Goal: Task Accomplishment & Management: Manage account settings

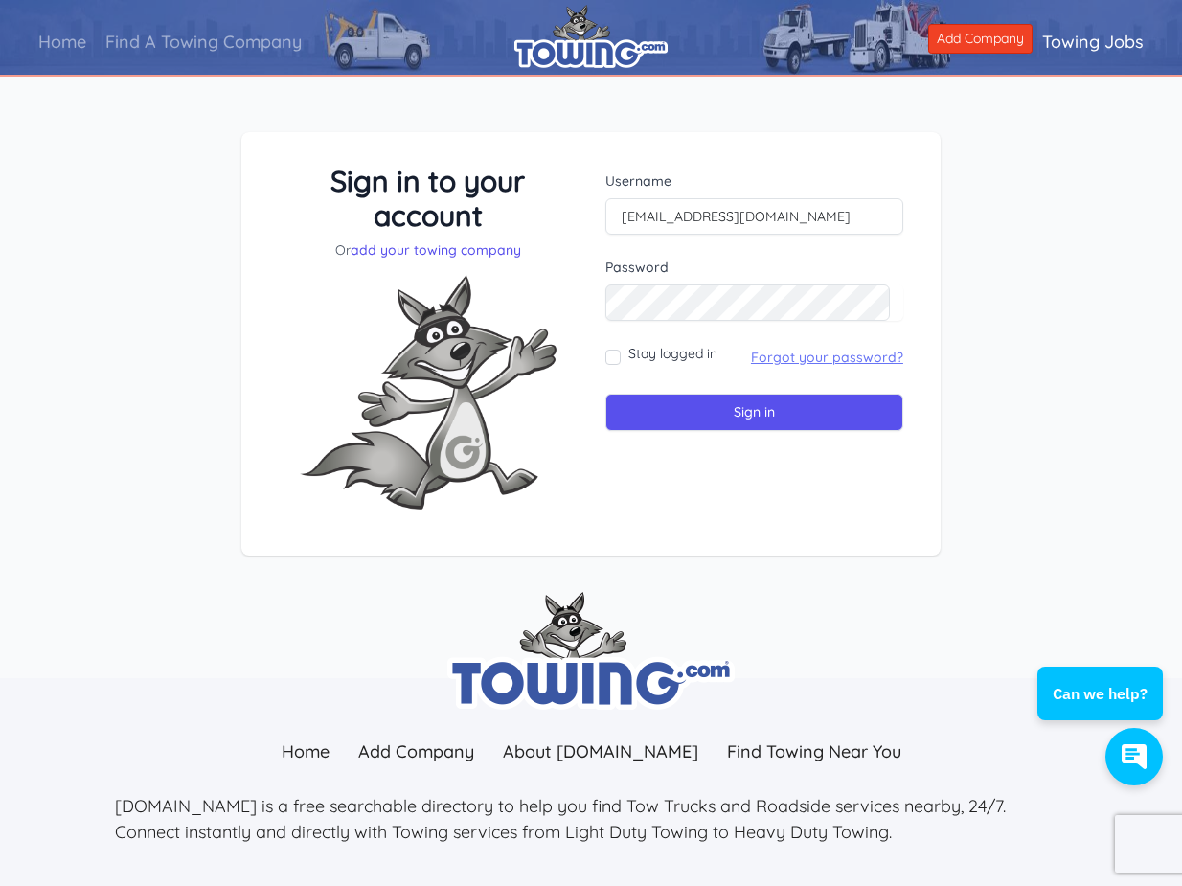
click at [814, 357] on link "Forgot your password?" at bounding box center [827, 357] width 152 height 17
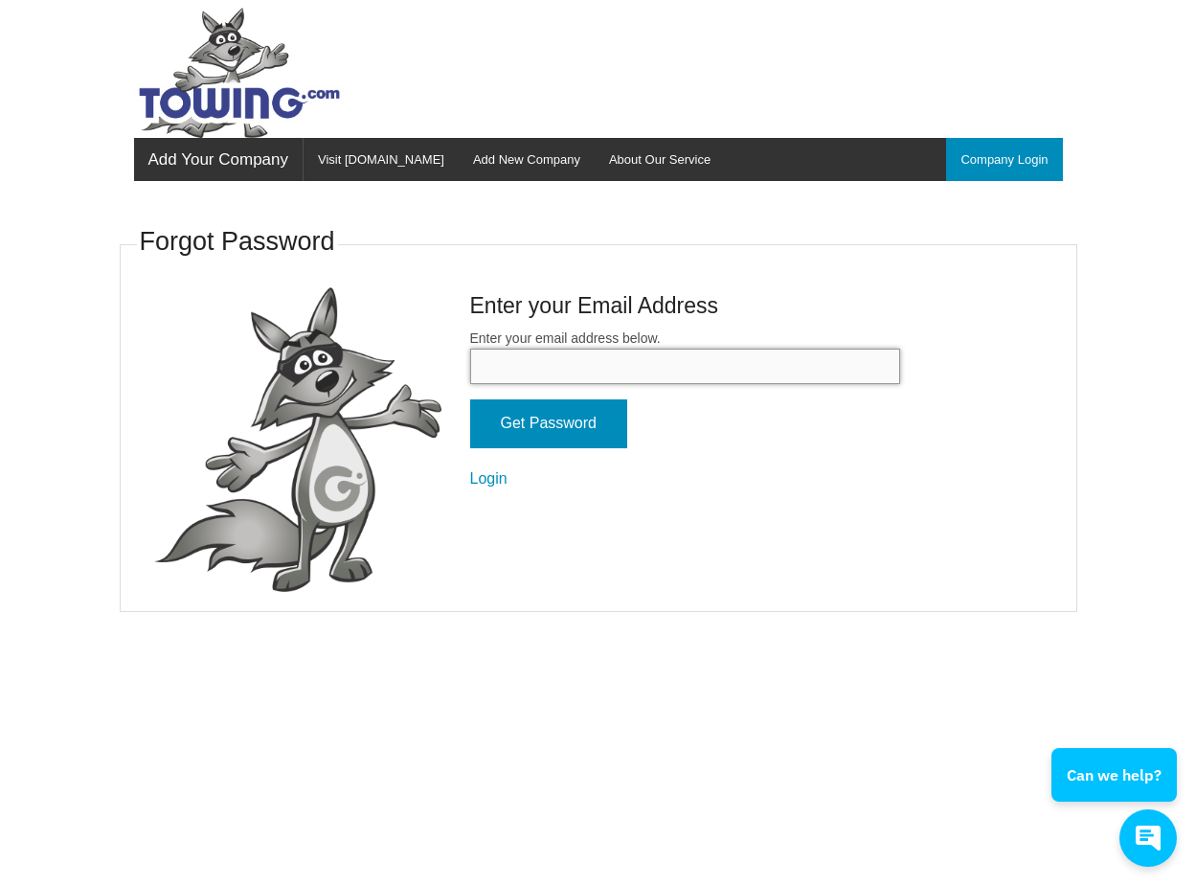
click at [542, 374] on input "Enter your email address below." at bounding box center [685, 366] width 430 height 35
type input "[EMAIL_ADDRESS][DOMAIN_NAME]"
click at [560, 427] on input "Get Password" at bounding box center [548, 423] width 157 height 49
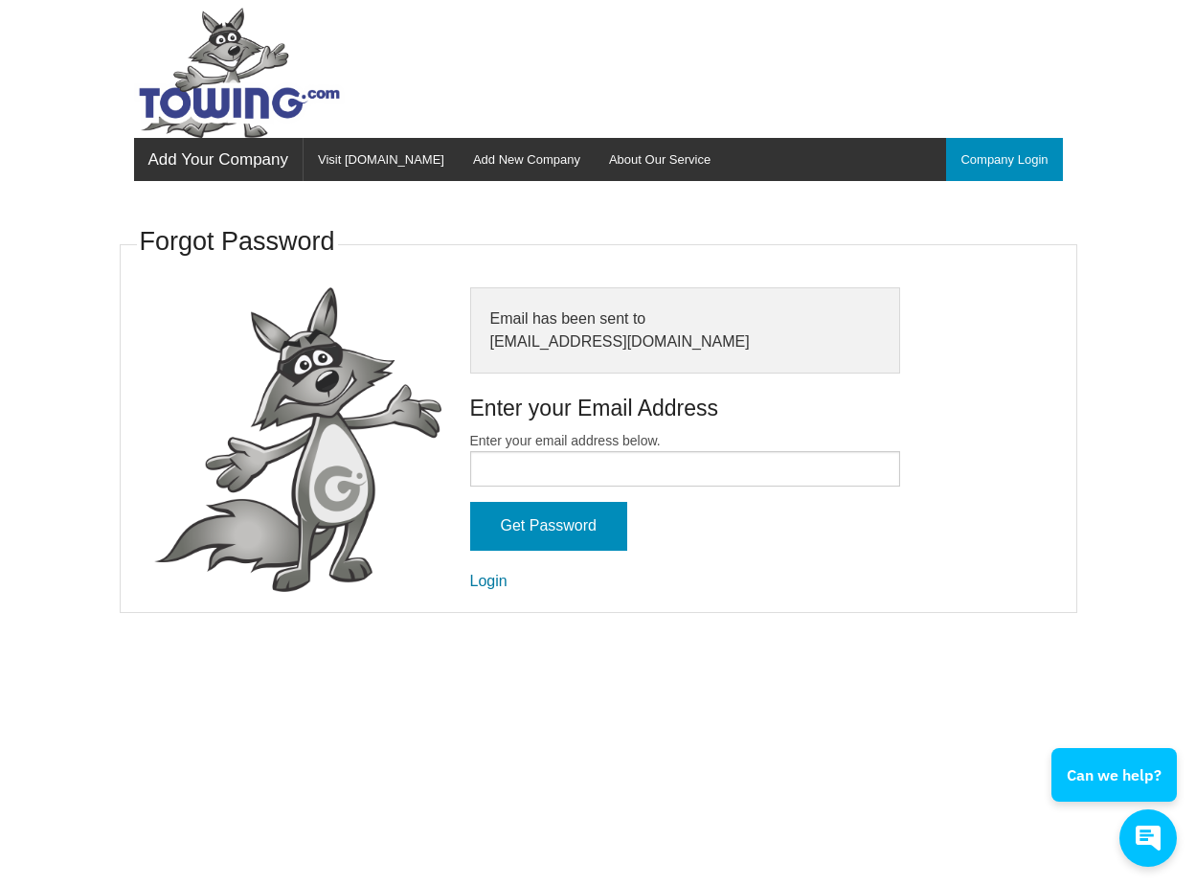
click at [492, 578] on link "Login" at bounding box center [488, 581] width 37 height 16
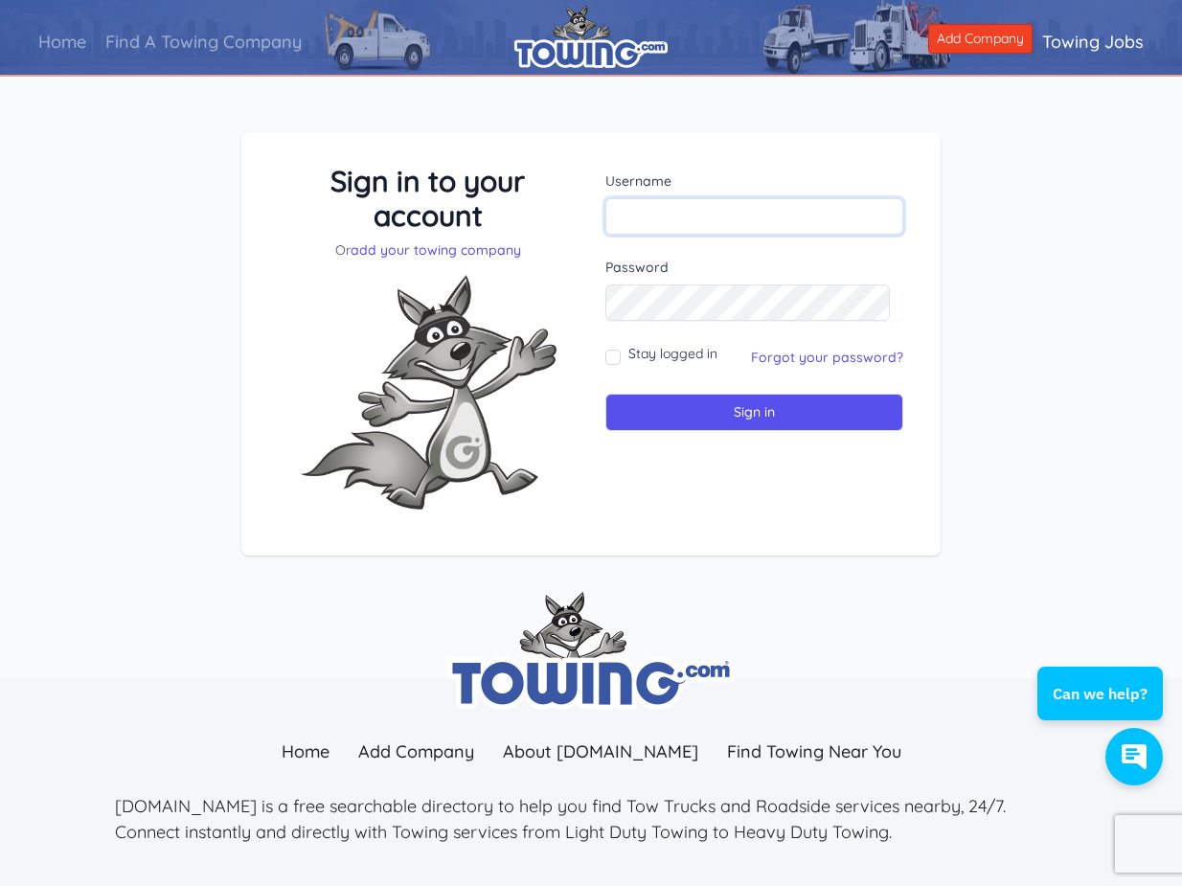
click at [672, 209] on input "text" at bounding box center [754, 216] width 298 height 36
type input "[EMAIL_ADDRESS][DOMAIN_NAME]"
click at [616, 353] on input "Stay logged in" at bounding box center [612, 357] width 15 height 15
checkbox input "true"
click at [758, 418] on input "Sign in" at bounding box center [754, 412] width 298 height 37
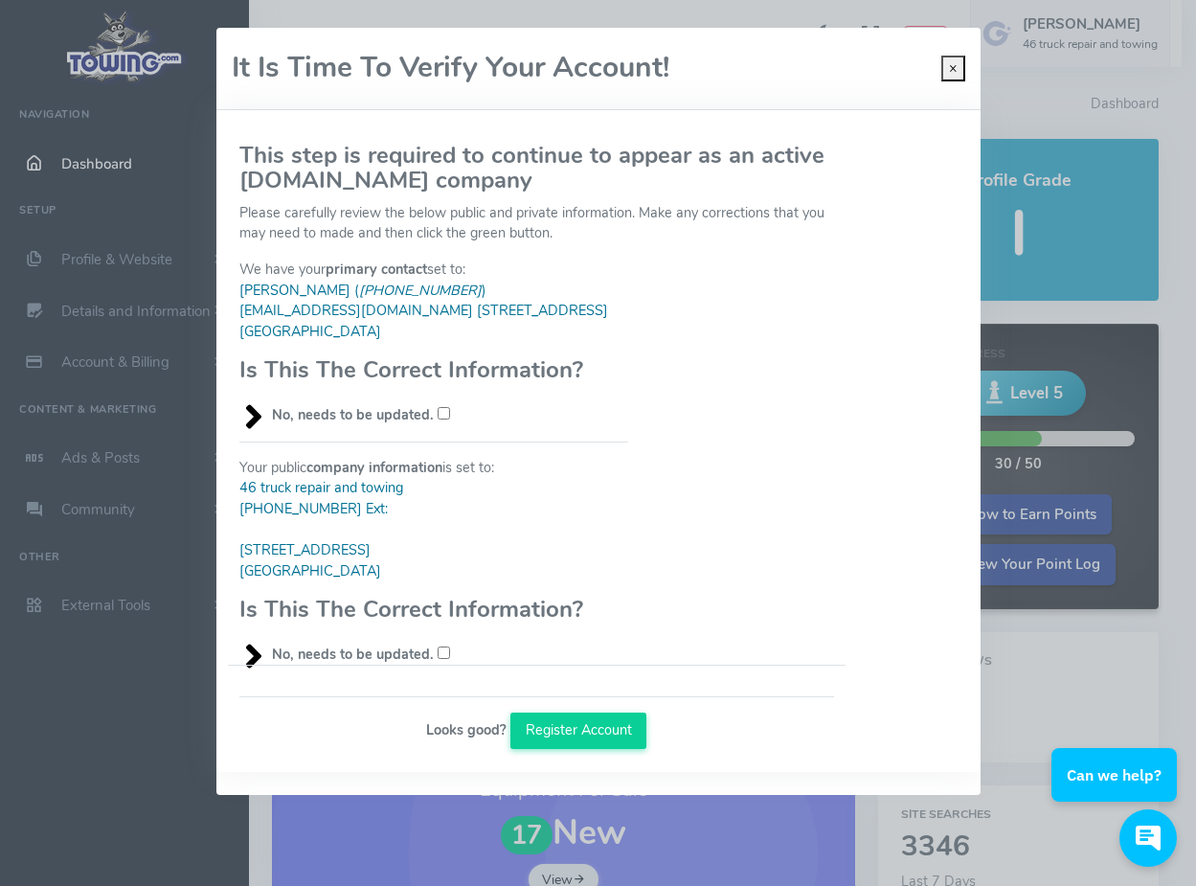
click at [715, 86] on div "It Is Time To Verify Your Account! ×" at bounding box center [598, 69] width 764 height 82
click at [442, 652] on input "No, needs to be updated." at bounding box center [444, 653] width 12 height 12
checkbox input "true"
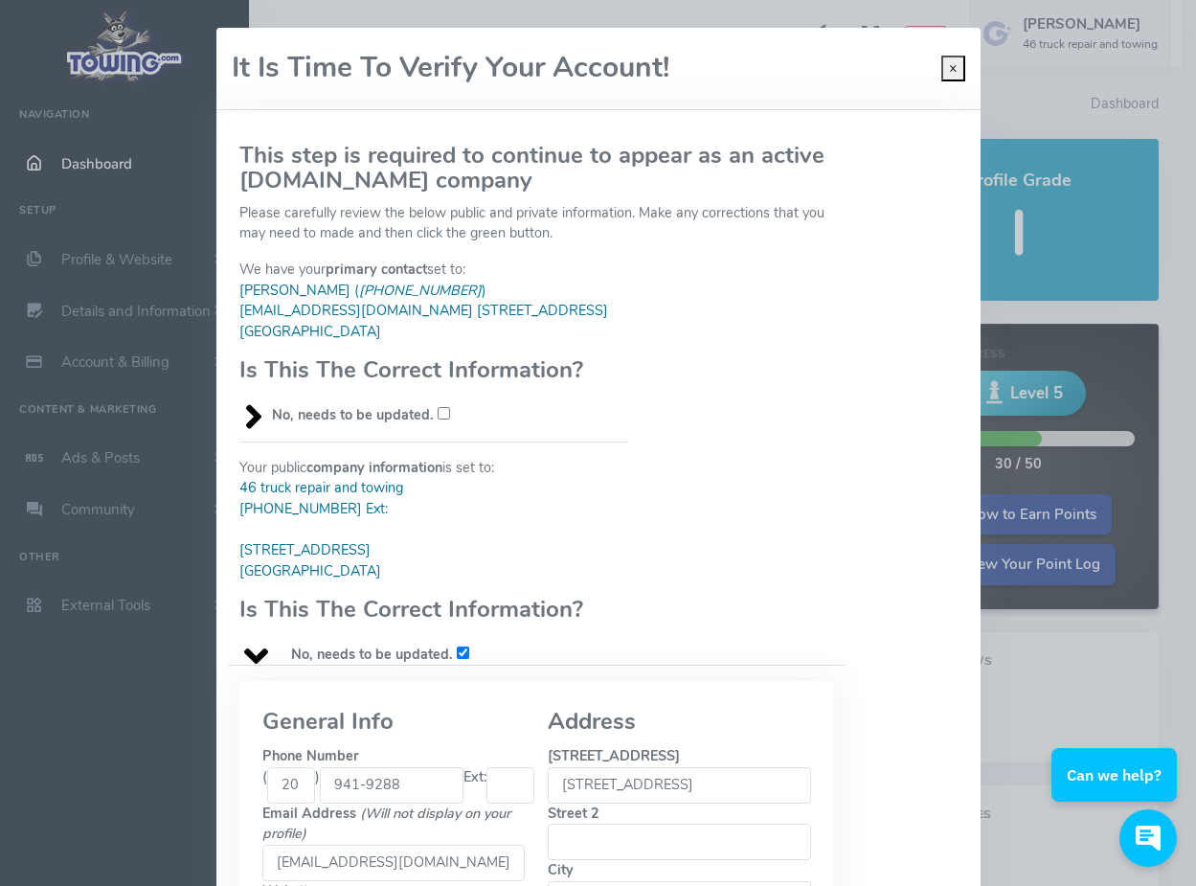
click at [438, 412] on input "No, needs to be updated." at bounding box center [444, 413] width 12 height 12
checkbox input "true"
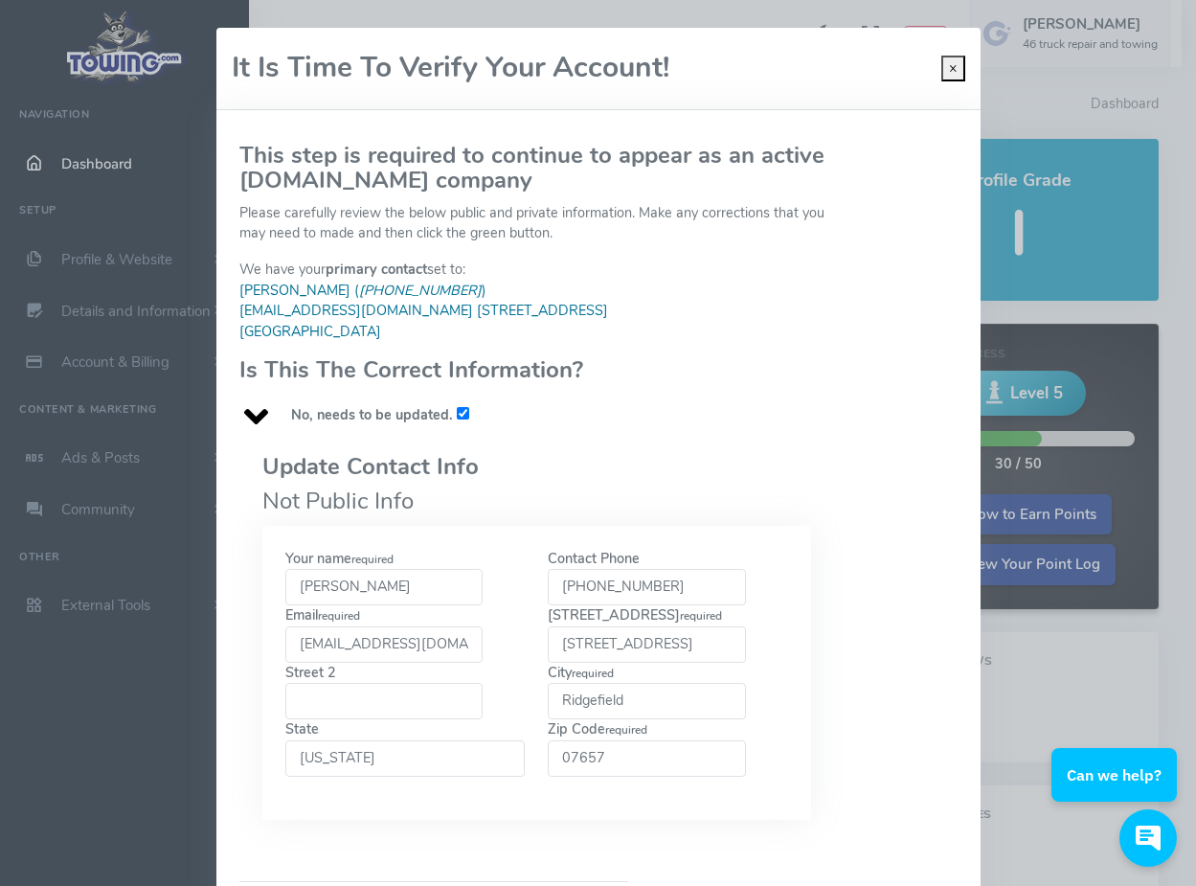
drag, startPoint x: 324, startPoint y: 585, endPoint x: 233, endPoint y: 583, distance: 91.0
click at [233, 583] on div "Update Contact Info Not Public Info Your name required Sue [PHONE_NUMBER] requi…" at bounding box center [537, 646] width 618 height 441
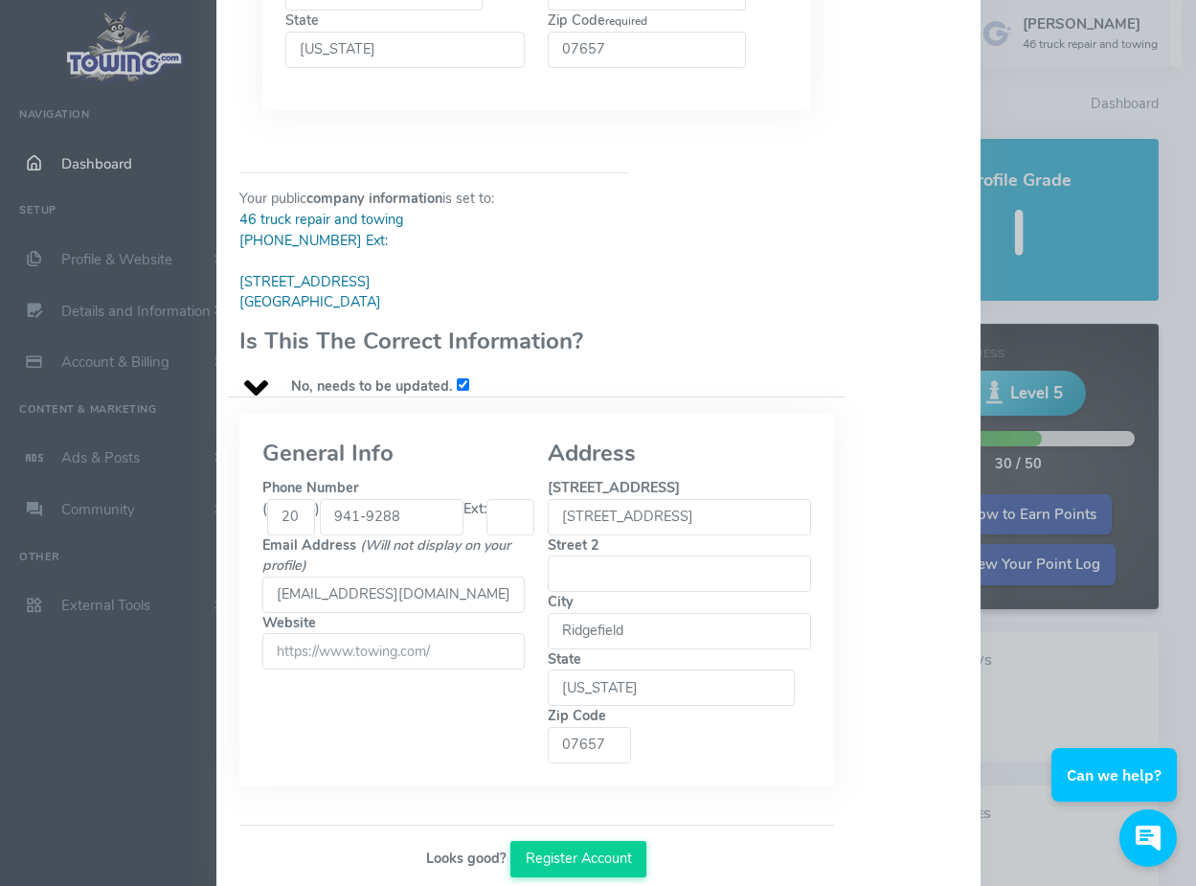
scroll to position [716, 0]
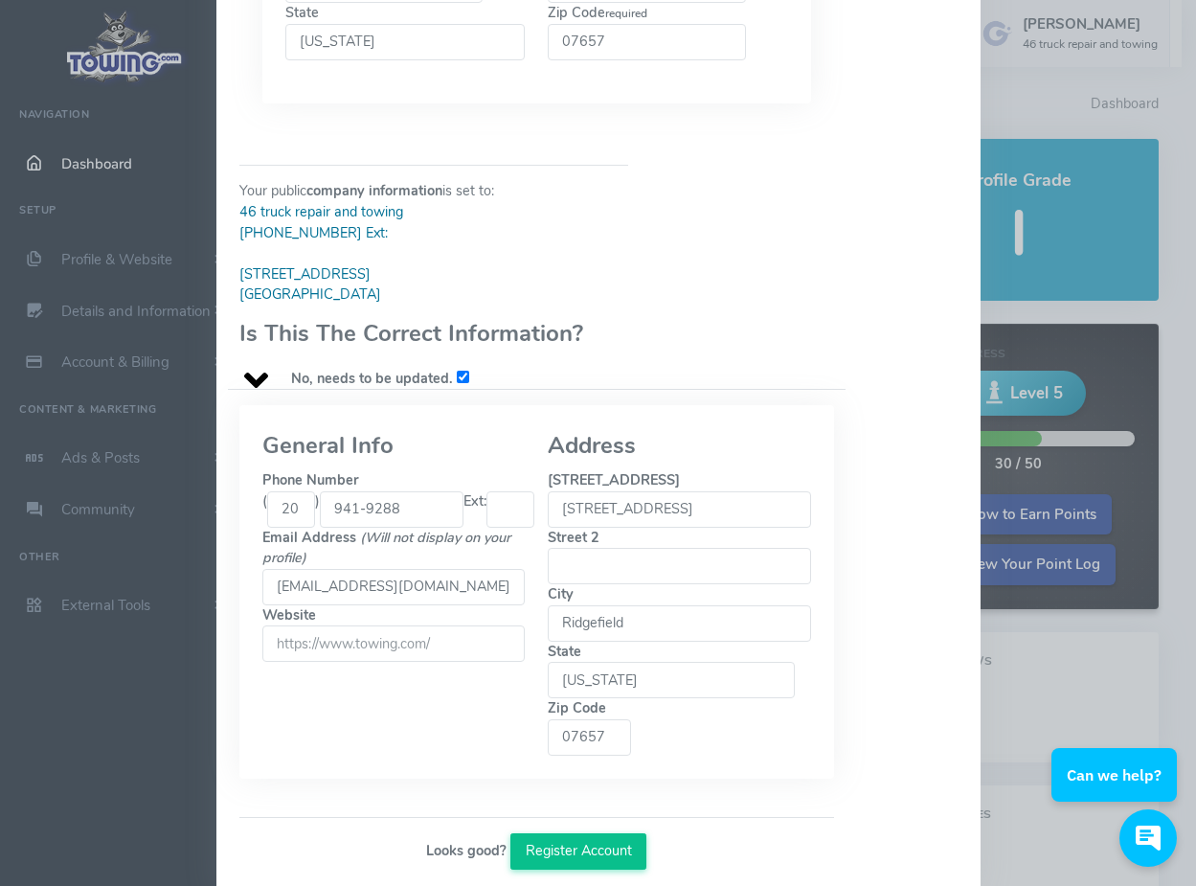
type input "hojjat"
click at [588, 833] on button "Register Account" at bounding box center [578, 851] width 136 height 36
